Goal: Leave review/rating

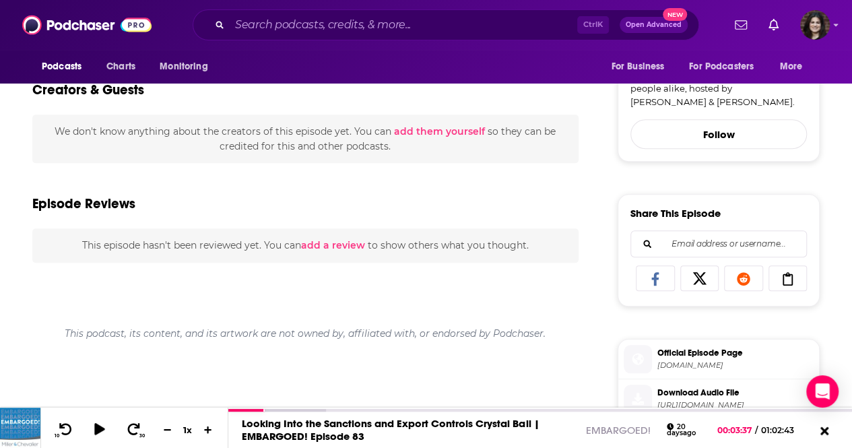
scroll to position [463, 0]
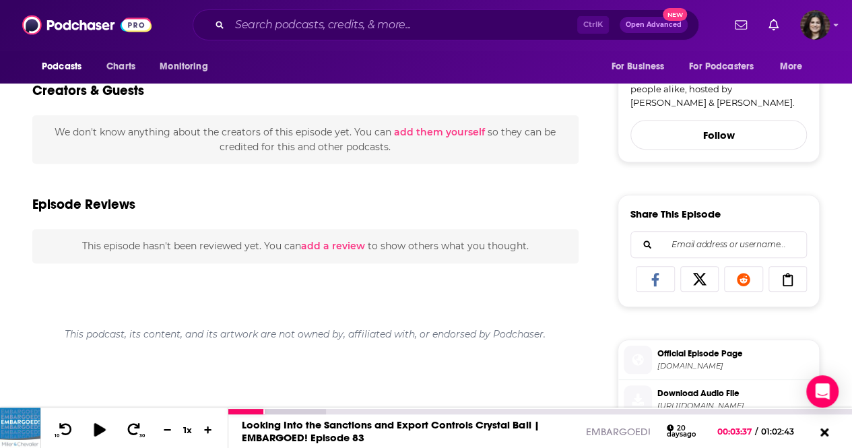
click at [94, 428] on icon at bounding box center [99, 429] width 17 height 13
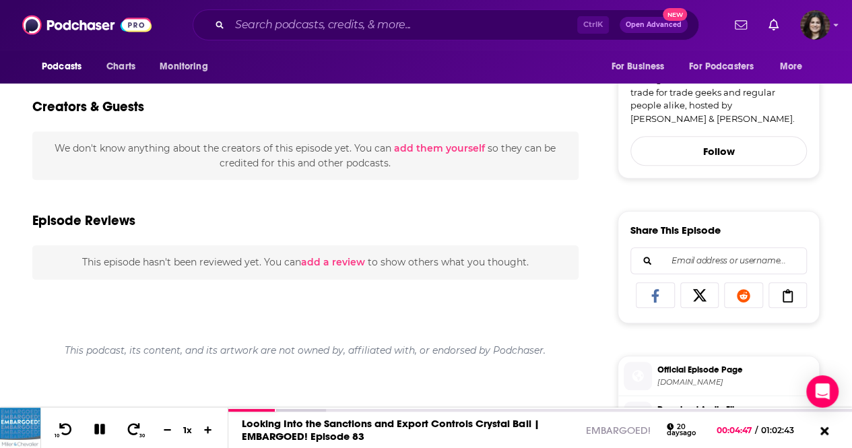
scroll to position [445, 0]
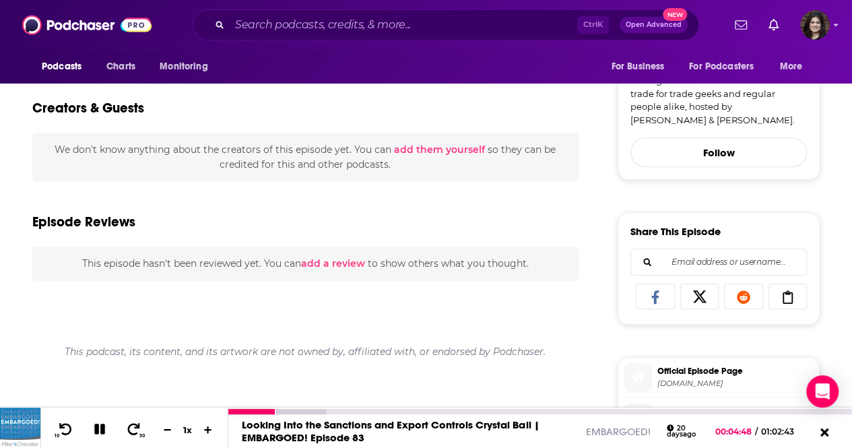
click at [92, 427] on icon at bounding box center [99, 429] width 15 height 12
click at [174, 260] on span "This episode hasn't been reviewed yet. You can add a review to show others what…" at bounding box center [305, 263] width 447 height 12
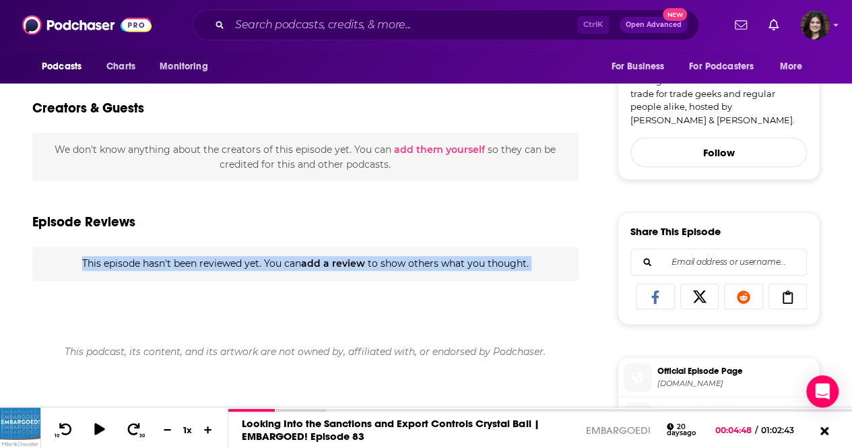
click at [174, 260] on span "This episode hasn't been reviewed yet. You can add a review to show others what…" at bounding box center [305, 263] width 447 height 12
click at [268, 263] on span "This episode hasn't been reviewed yet. You can add a review to show others what…" at bounding box center [305, 263] width 447 height 12
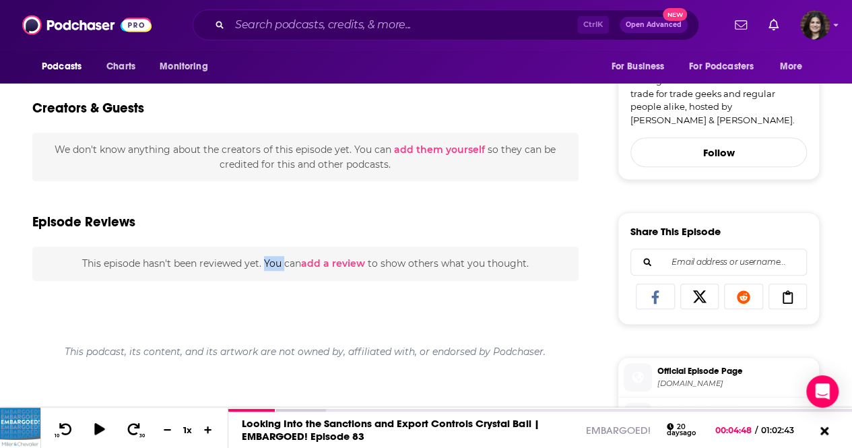
click at [268, 263] on span "This episode hasn't been reviewed yet. You can add a review to show others what…" at bounding box center [305, 263] width 447 height 12
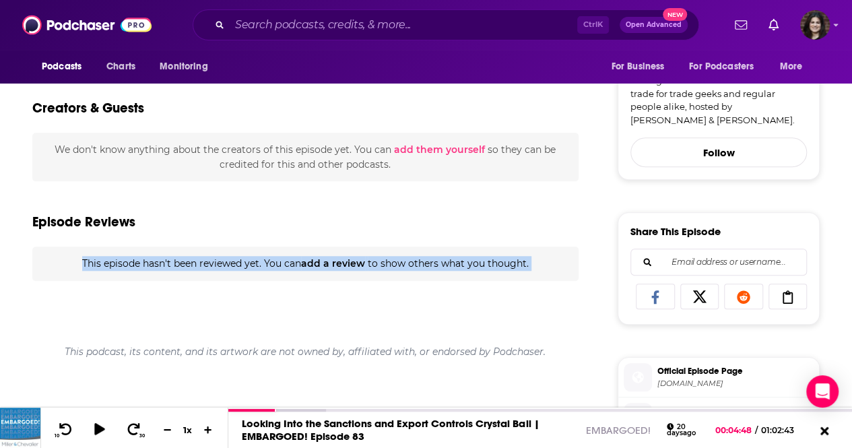
click at [268, 263] on span "This episode hasn't been reviewed yet. You can add a review to show others what…" at bounding box center [305, 263] width 447 height 12
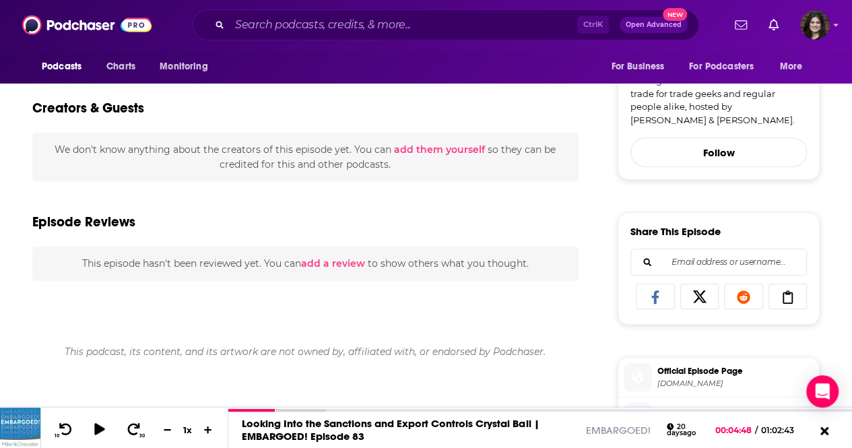
click at [283, 227] on div "Episode Reviews" at bounding box center [305, 213] width 547 height 65
